Goal: Information Seeking & Learning: Compare options

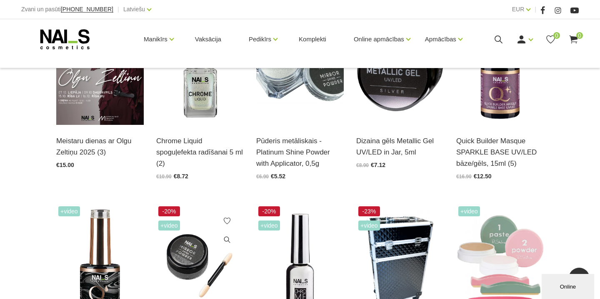
scroll to position [246, 0]
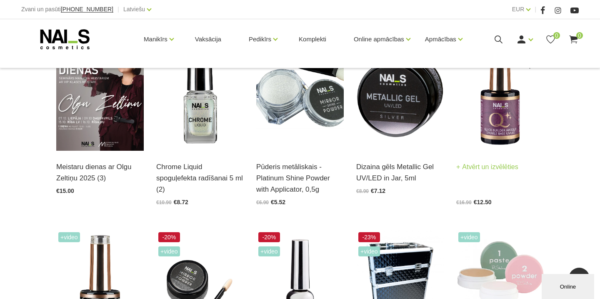
click at [500, 131] on img at bounding box center [501, 90] width 88 height 121
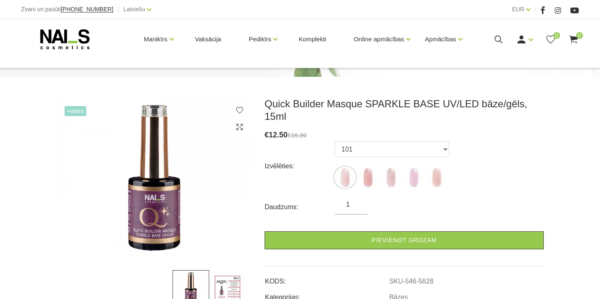
scroll to position [93, 0]
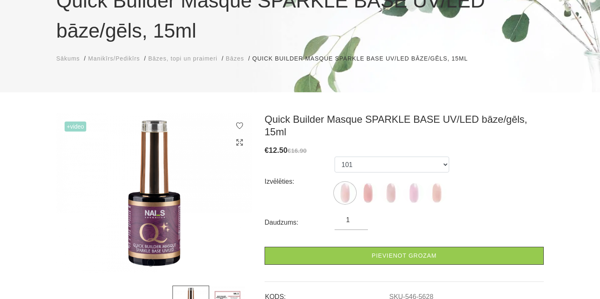
click at [243, 56] on span "Bāzes" at bounding box center [235, 58] width 18 height 7
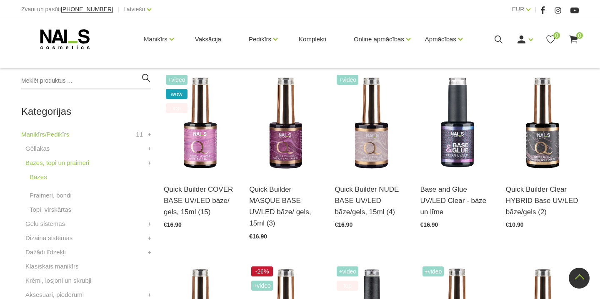
scroll to position [177, 0]
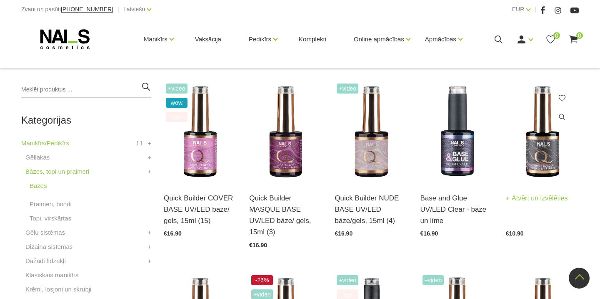
click at [547, 150] on img at bounding box center [542, 131] width 73 height 100
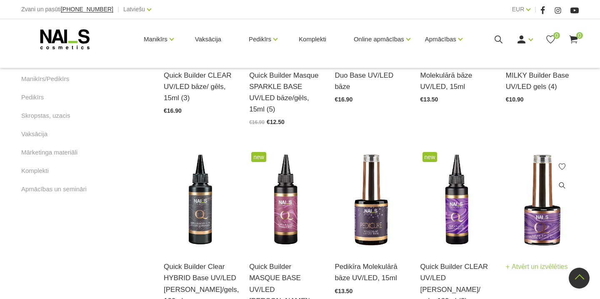
scroll to position [493, 0]
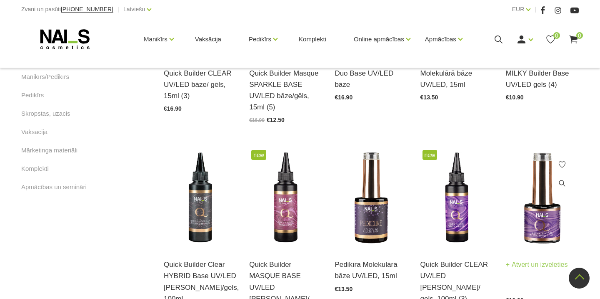
click at [544, 215] on img at bounding box center [542, 198] width 73 height 100
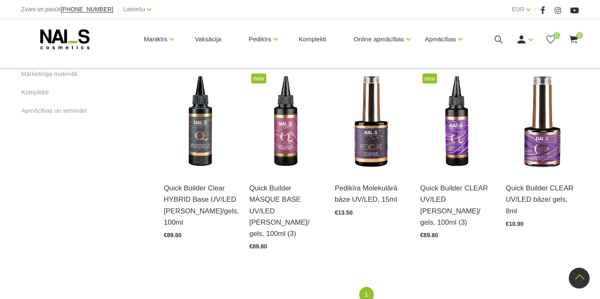
scroll to position [567, 0]
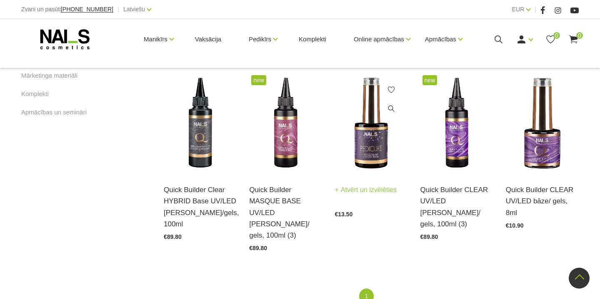
click at [370, 125] on img at bounding box center [371, 123] width 73 height 100
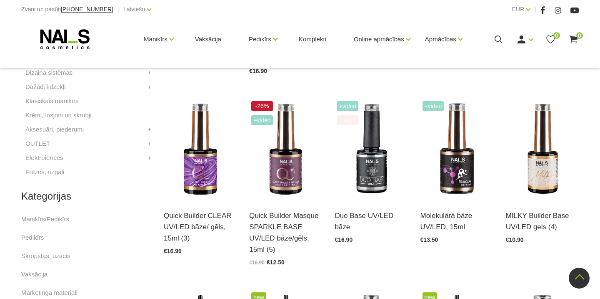
scroll to position [351, 0]
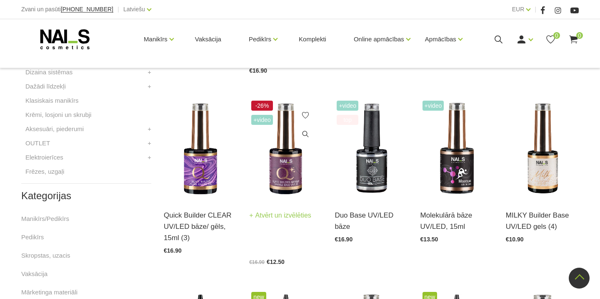
click at [276, 169] on img at bounding box center [285, 148] width 73 height 100
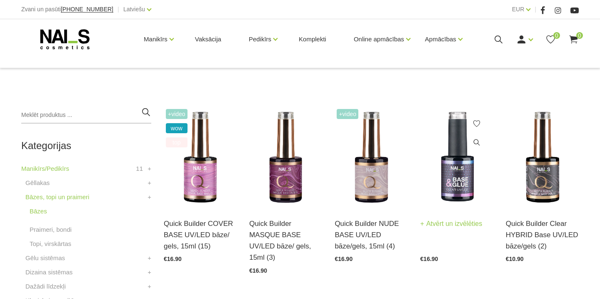
scroll to position [152, 0]
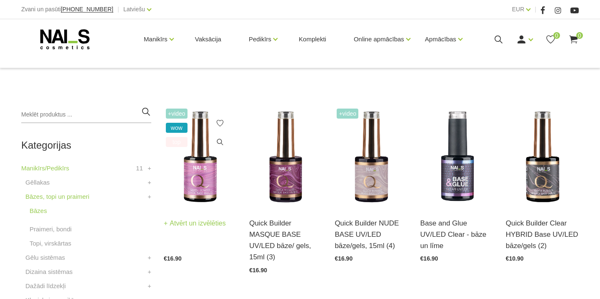
click at [199, 161] on img at bounding box center [200, 156] width 73 height 100
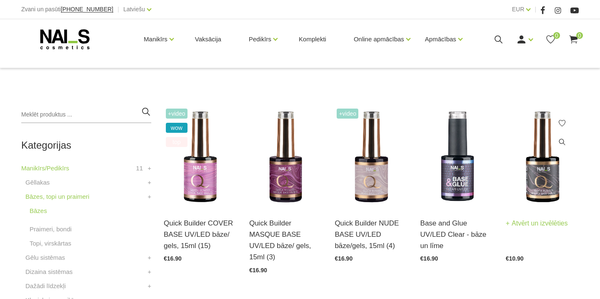
click at [536, 173] on img at bounding box center [542, 156] width 73 height 100
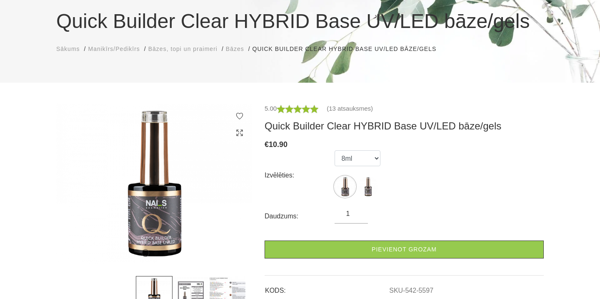
scroll to position [75, 0]
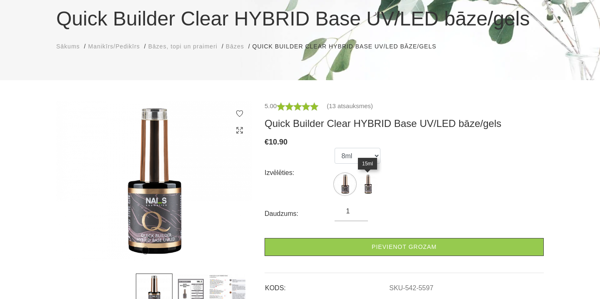
click at [366, 182] on img at bounding box center [368, 183] width 21 height 21
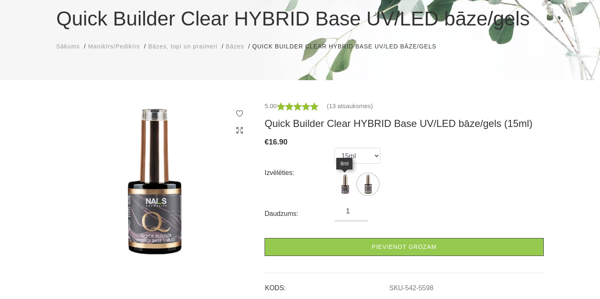
click at [346, 178] on img at bounding box center [345, 183] width 21 height 21
select select "5597"
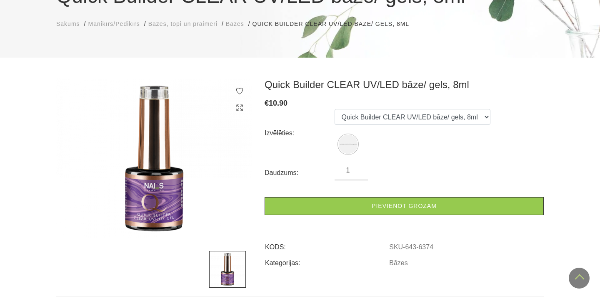
scroll to position [59, 0]
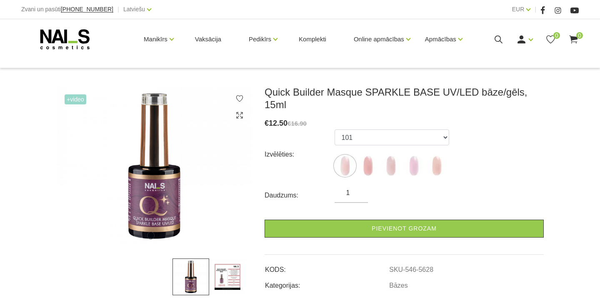
scroll to position [115, 0]
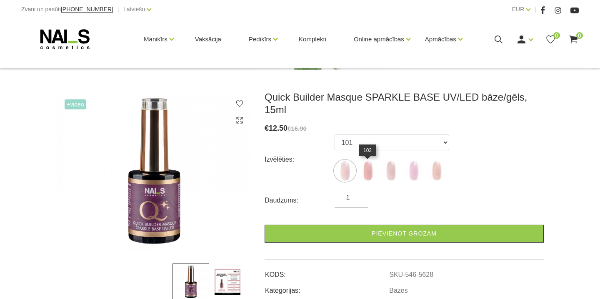
click at [372, 172] on img at bounding box center [368, 170] width 21 height 21
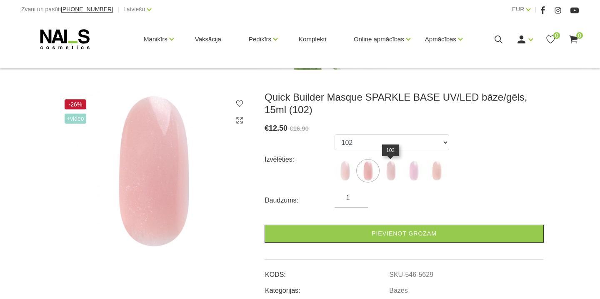
click at [394, 171] on img at bounding box center [391, 170] width 21 height 21
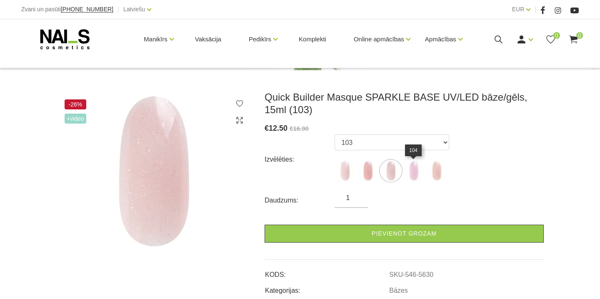
click at [418, 167] on img at bounding box center [414, 170] width 21 height 21
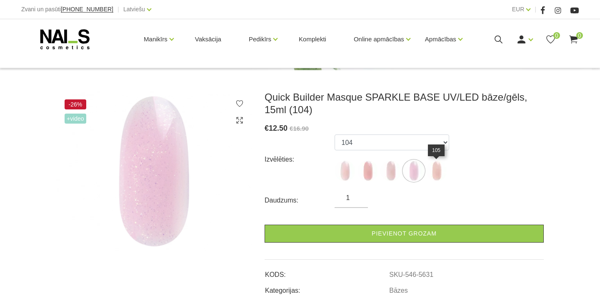
click at [443, 167] on img at bounding box center [437, 170] width 21 height 21
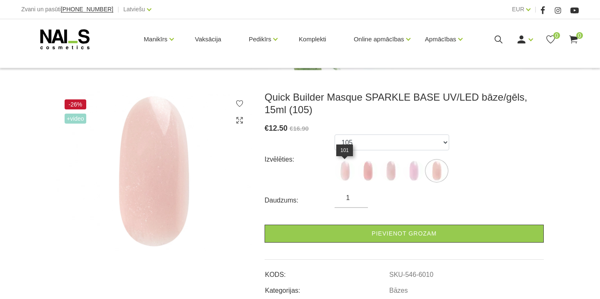
click at [341, 165] on img at bounding box center [345, 170] width 21 height 21
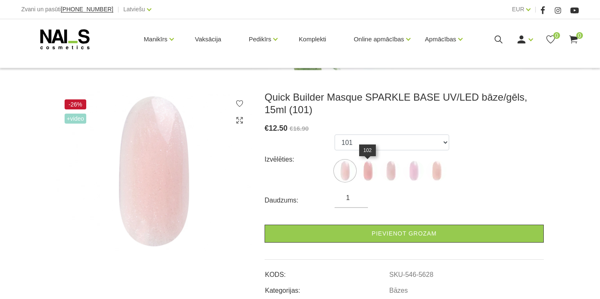
click at [361, 169] on img at bounding box center [368, 170] width 21 height 21
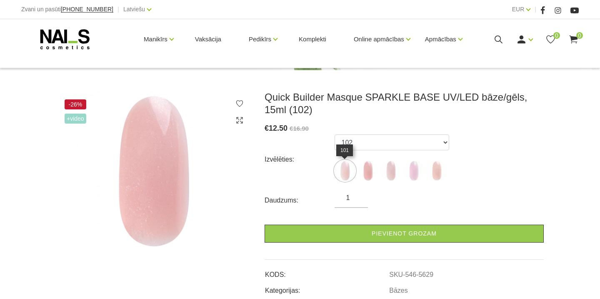
click at [348, 168] on img at bounding box center [345, 170] width 21 height 21
select select "5628"
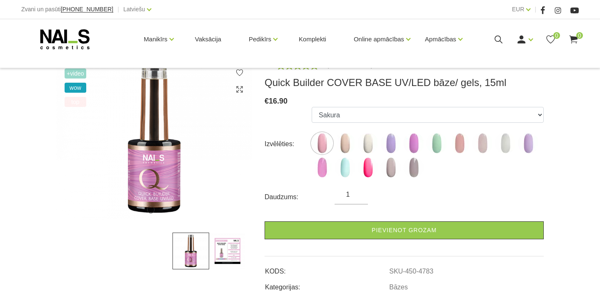
scroll to position [119, 0]
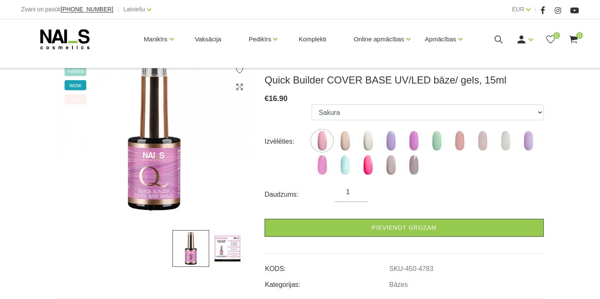
click at [228, 249] on img at bounding box center [227, 248] width 37 height 37
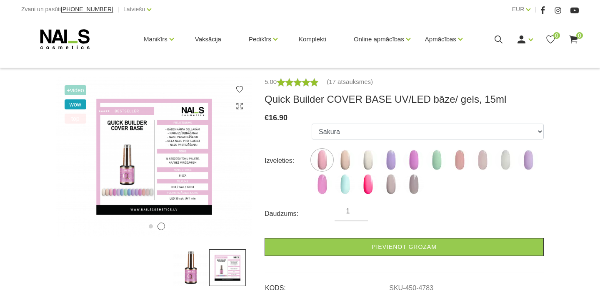
scroll to position [101, 0]
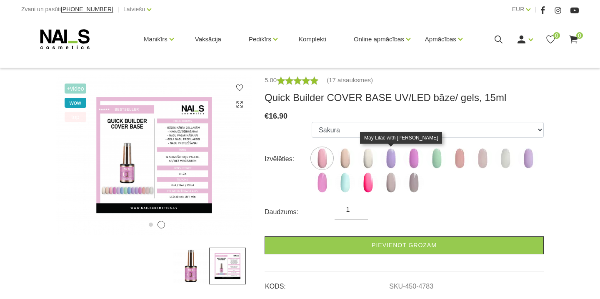
click at [391, 156] on img at bounding box center [391, 158] width 21 height 21
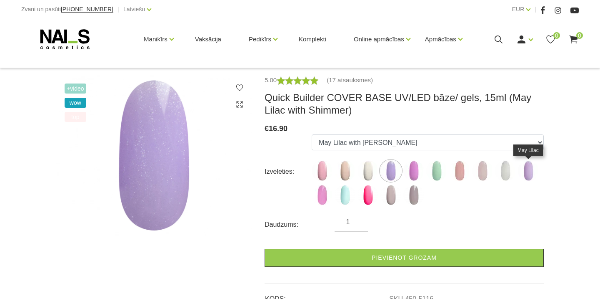
click at [529, 164] on img at bounding box center [528, 170] width 21 height 21
select select "5285"
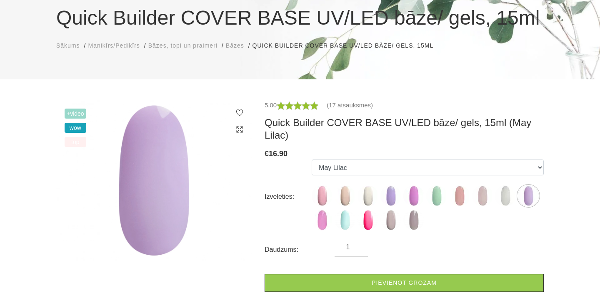
scroll to position [68, 0]
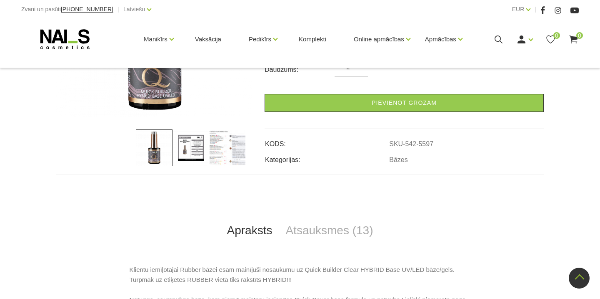
scroll to position [220, 0]
click at [216, 153] on img at bounding box center [227, 147] width 37 height 37
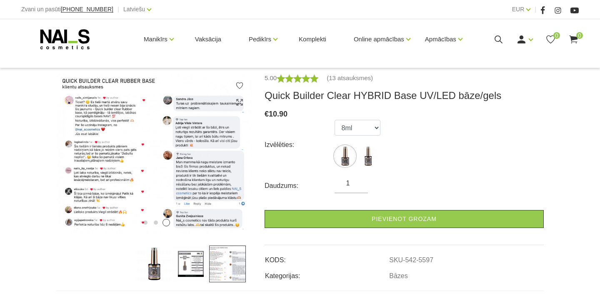
scroll to position [98, 0]
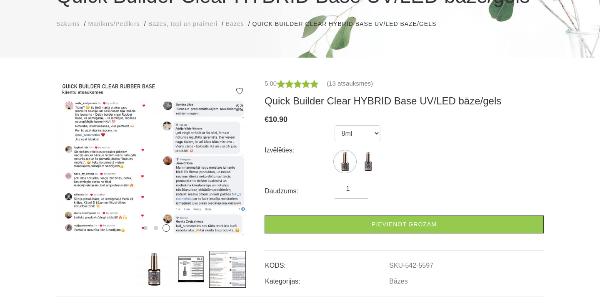
click at [192, 262] on img at bounding box center [191, 269] width 37 height 37
